Goal: Find contact information: Find contact information

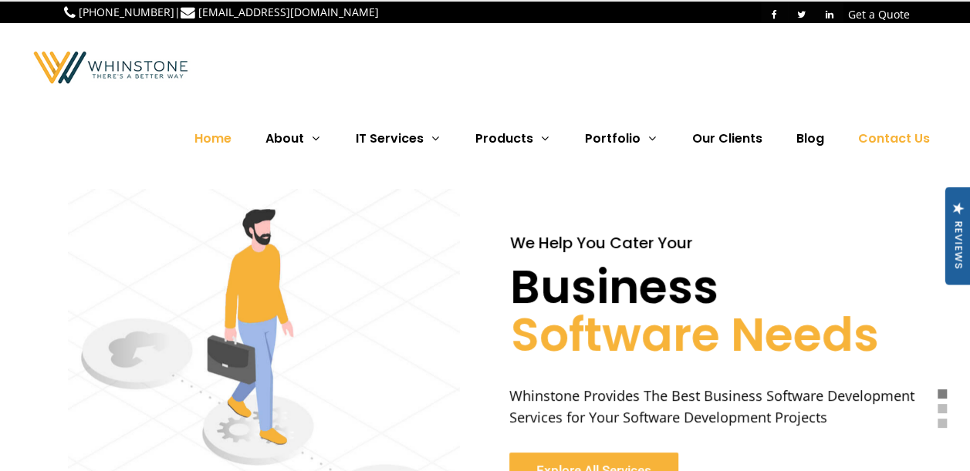
click at [671, 136] on span "Contact Us" at bounding box center [894, 139] width 72 height 18
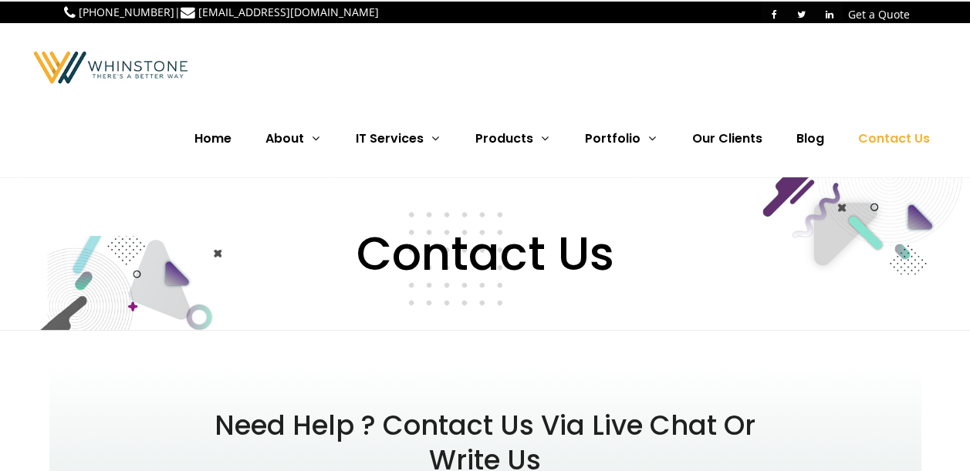
drag, startPoint x: 106, startPoint y: 14, endPoint x: 390, endPoint y: 6, distance: 284.8
click at [390, 6] on div "+92 51 873 1327 | info@whinstone.co" at bounding box center [272, 11] width 416 height 19
drag, startPoint x: 162, startPoint y: 11, endPoint x: 79, endPoint y: 12, distance: 83.3
click at [79, 12] on p "+92 51 873 1327 | info@whinstone.co" at bounding box center [221, 12] width 315 height 18
drag, startPoint x: 79, startPoint y: 12, endPoint x: 89, endPoint y: 12, distance: 10.0
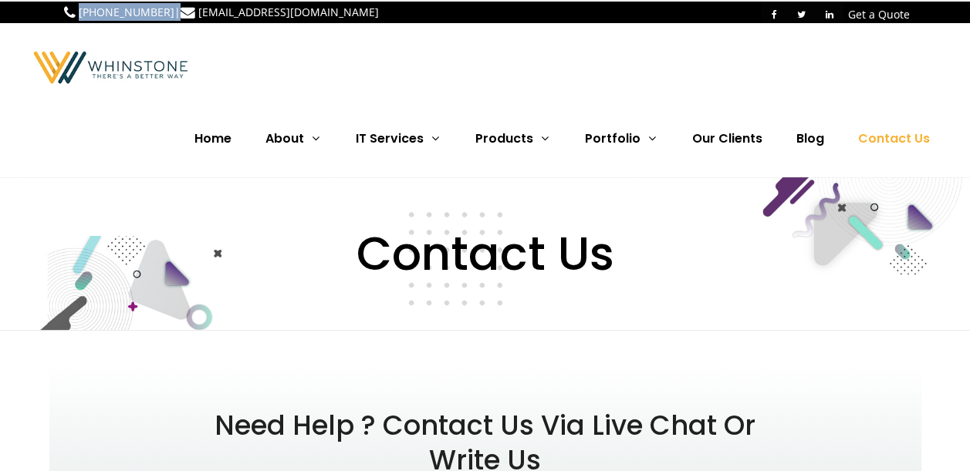
copy p "[PHONE_NUMBER]"
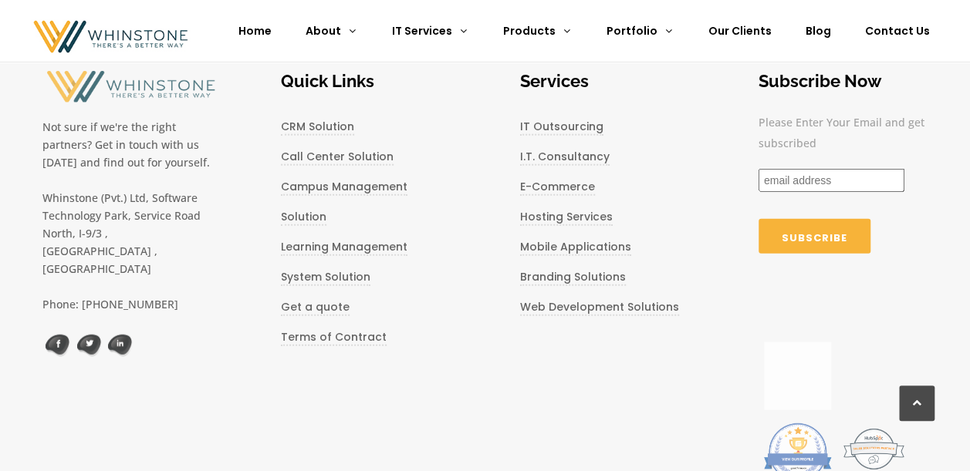
scroll to position [1870, 0]
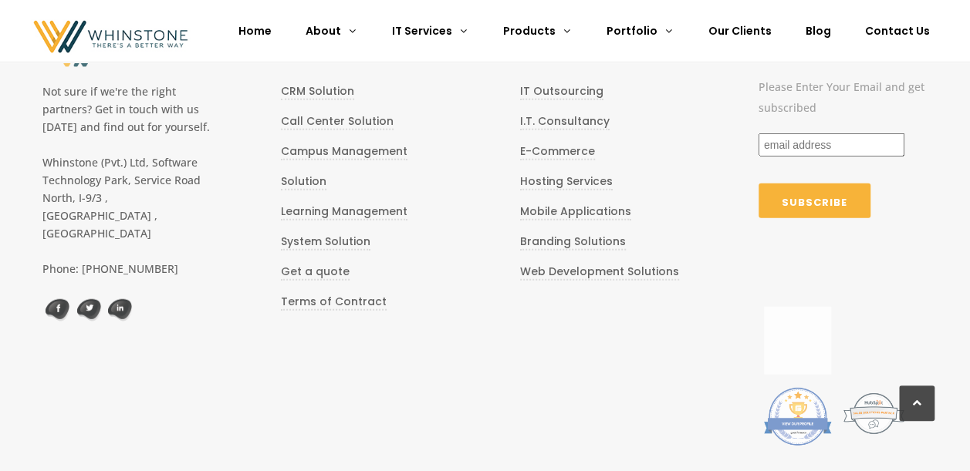
drag, startPoint x: 151, startPoint y: 130, endPoint x: 151, endPoint y: 181, distance: 51.7
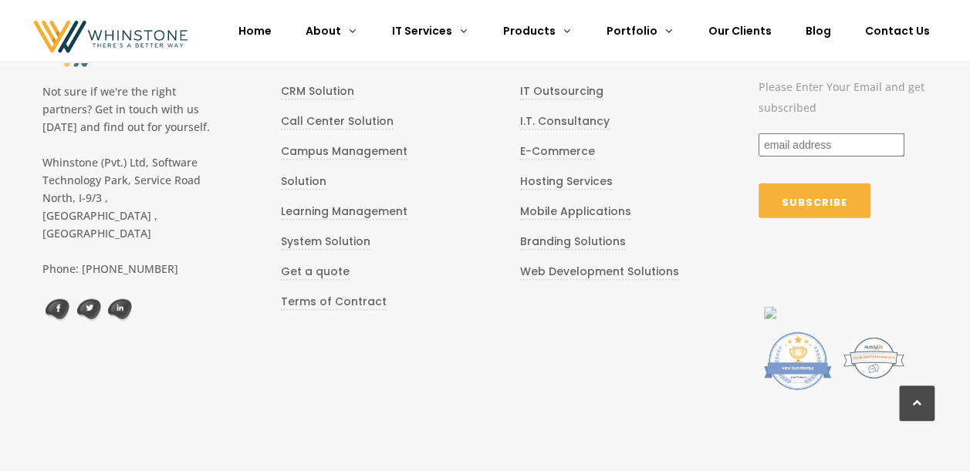
click at [151, 181] on div "Not sure if we're the right partners? Get in touch with us today and find out f…" at bounding box center [126, 180] width 169 height 293
drag, startPoint x: 151, startPoint y: 181, endPoint x: 102, endPoint y: 170, distance: 50.7
copy div "Software Technology Park, Service Road North, I-9/3 , Islamabad Capital Territo…"
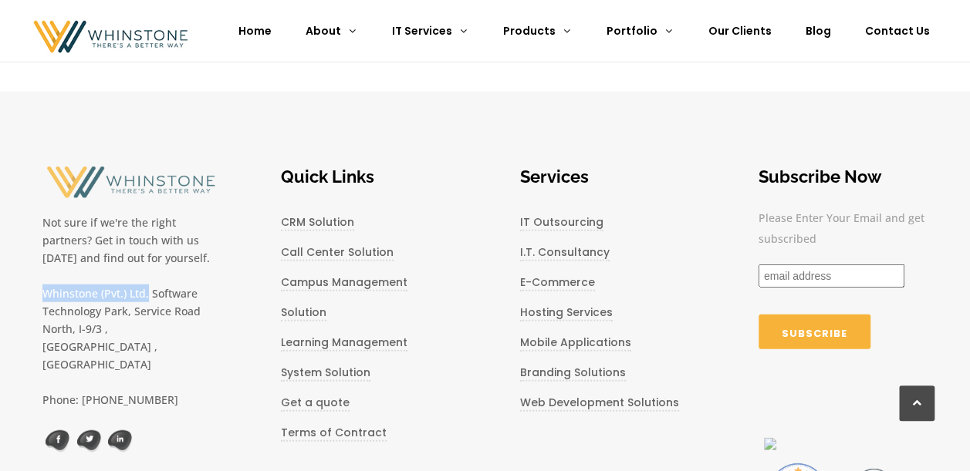
drag, startPoint x: 43, startPoint y: 259, endPoint x: 148, endPoint y: 267, distance: 105.2
click at [148, 285] on p "Whinstone (Pvt.) Ltd, Software Technology Park, Service Road" at bounding box center [126, 302] width 169 height 35
copy p "Whinstone (Pvt.) Ltd,"
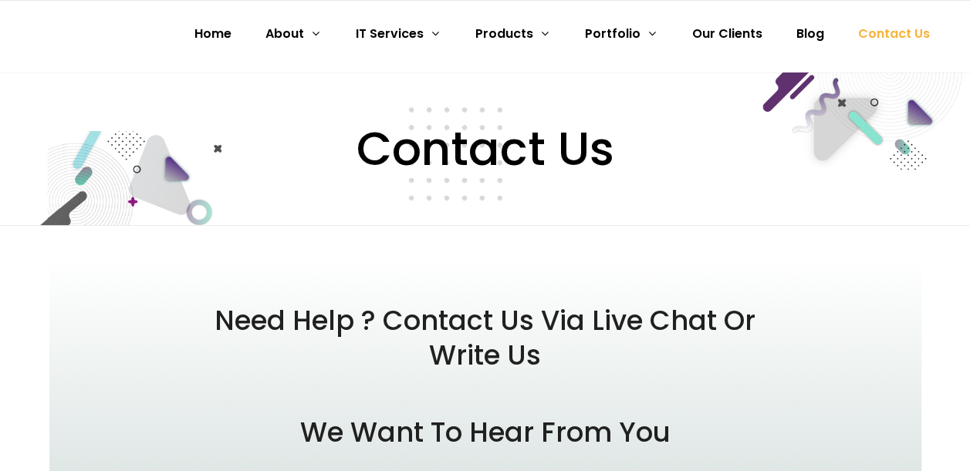
scroll to position [0, 0]
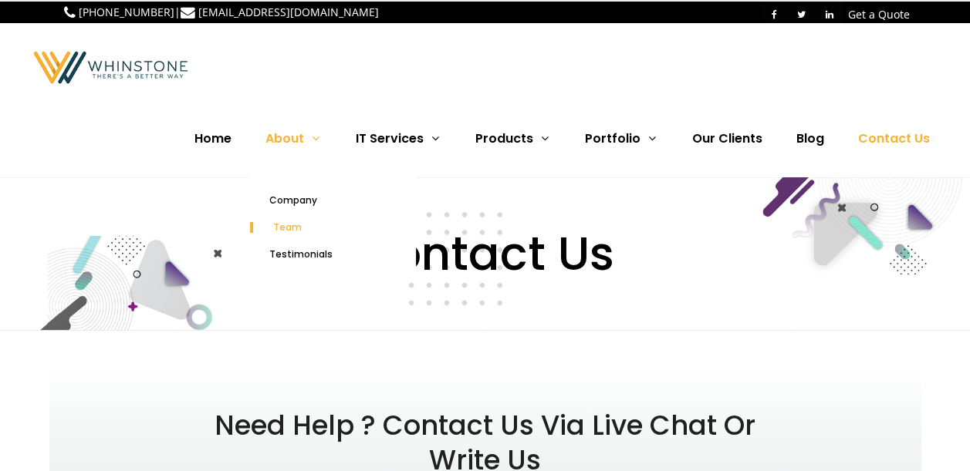
click at [299, 230] on ul "Company Team Testimonials" at bounding box center [333, 227] width 166 height 100
drag, startPoint x: 299, startPoint y: 228, endPoint x: 280, endPoint y: 140, distance: 90.1
click at [280, 140] on span "About" at bounding box center [284, 139] width 39 height 18
click at [295, 222] on span "Team" at bounding box center [287, 227] width 29 height 13
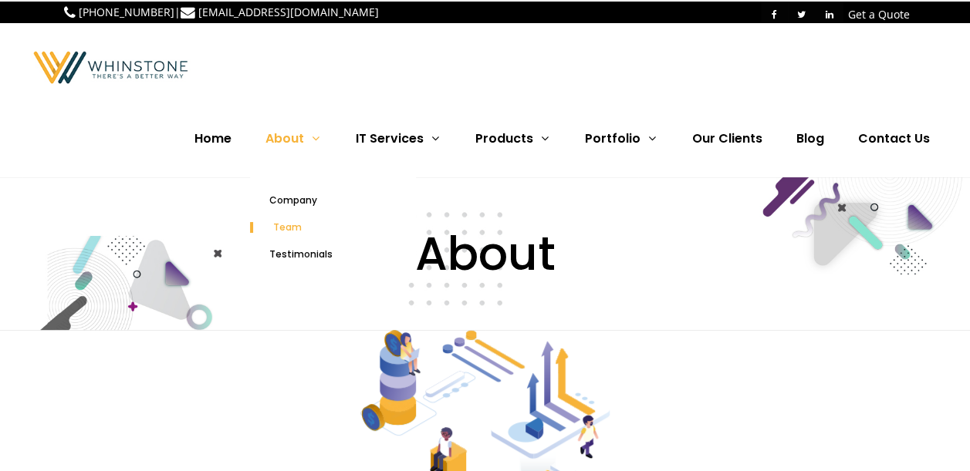
click at [301, 222] on span "Team" at bounding box center [287, 227] width 29 height 13
click at [298, 231] on span "Team" at bounding box center [287, 227] width 29 height 13
click at [214, 145] on span "Home" at bounding box center [212, 139] width 37 height 18
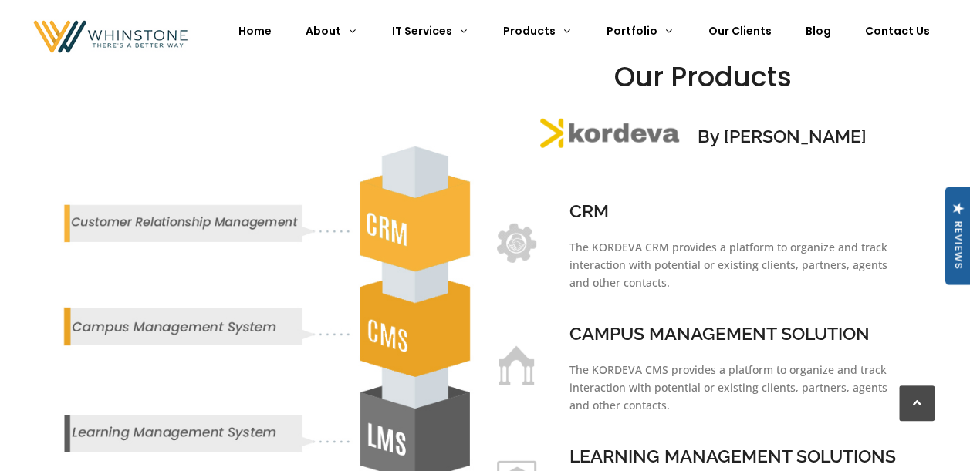
scroll to position [1636, 0]
